Goal: Find contact information: Find contact information

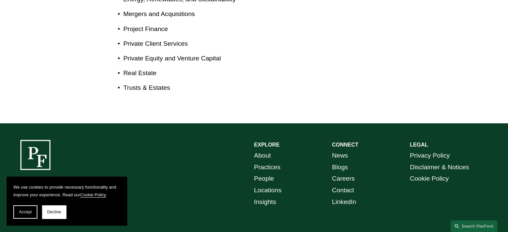
scroll to position [471, 0]
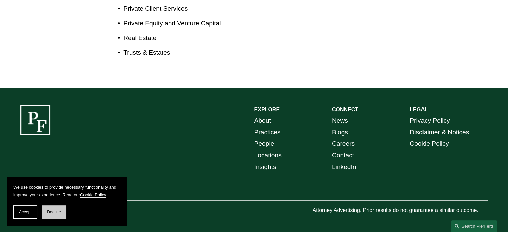
click at [53, 208] on button "Decline" at bounding box center [54, 211] width 24 height 13
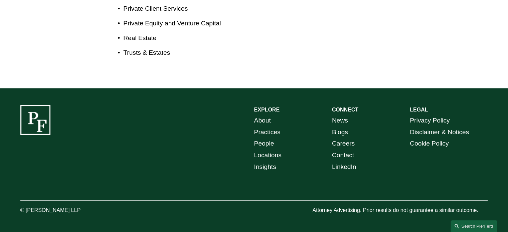
drag, startPoint x: 87, startPoint y: 210, endPoint x: 25, endPoint y: 211, distance: 61.4
click at [25, 211] on p "© [PERSON_NAME] LLP" at bounding box center [68, 211] width 97 height 10
copy p "[PERSON_NAME] LLP"
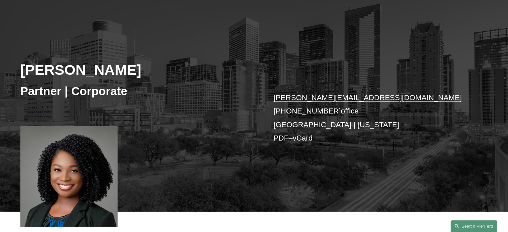
scroll to position [52, 0]
drag, startPoint x: 330, startPoint y: 112, endPoint x: 284, endPoint y: 109, distance: 46.1
click at [284, 109] on p "[PERSON_NAME][EMAIL_ADDRESS][DOMAIN_NAME] [PHONE_NUMBER] office [GEOGRAPHIC_DAT…" at bounding box center [370, 118] width 195 height 54
copy link "832.554.2749"
click at [279, 125] on p "[PERSON_NAME][EMAIL_ADDRESS][DOMAIN_NAME] [PHONE_NUMBER] office [GEOGRAPHIC_DAT…" at bounding box center [370, 118] width 195 height 54
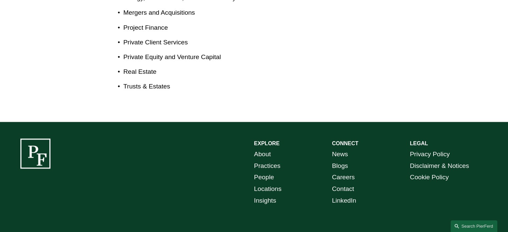
scroll to position [471, 0]
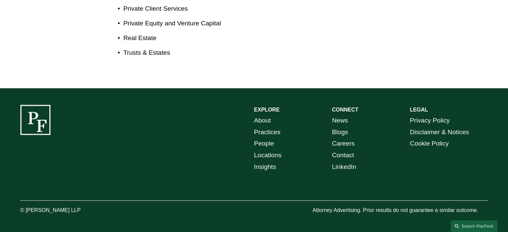
click at [262, 154] on link "Locations" at bounding box center [267, 156] width 27 height 12
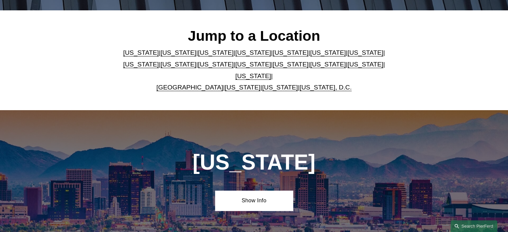
scroll to position [190, 0]
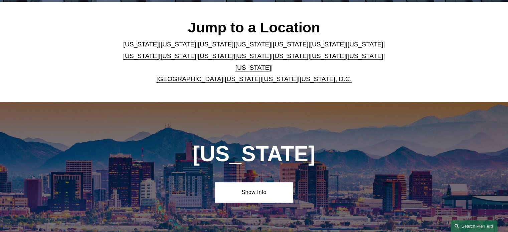
click at [271, 64] on link "[US_STATE]" at bounding box center [253, 67] width 36 height 7
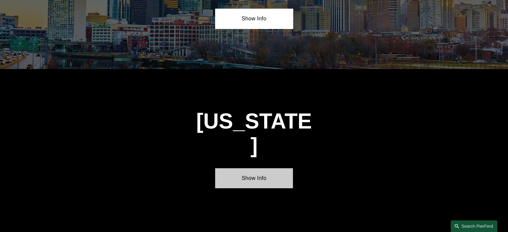
scroll to position [2256, 0]
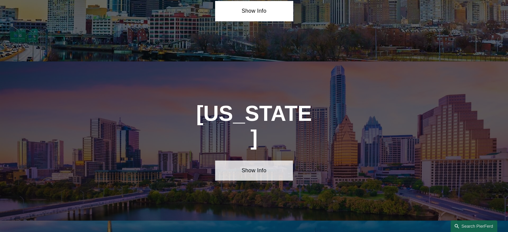
click at [256, 161] on link "Show Info" at bounding box center [254, 171] width 78 height 20
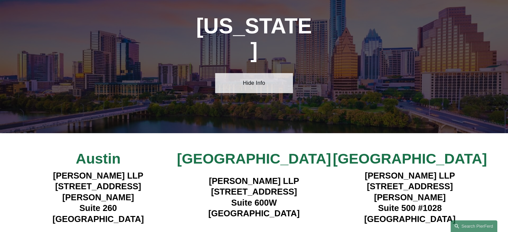
scroll to position [2344, 0]
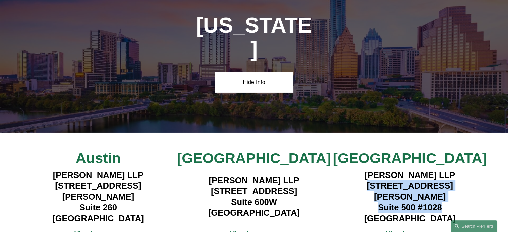
drag, startPoint x: 447, startPoint y: 122, endPoint x: 365, endPoint y: 110, distance: 83.1
click at [365, 170] on h4 "Pierson Ferdinand LLP 5850 San Felipe Street Suite 500 #1028 Houston, TX 77057" at bounding box center [410, 197] width 156 height 54
copy h4 "5850 San Felipe Street Suite 500 #1028"
